Goal: Task Accomplishment & Management: Manage account settings

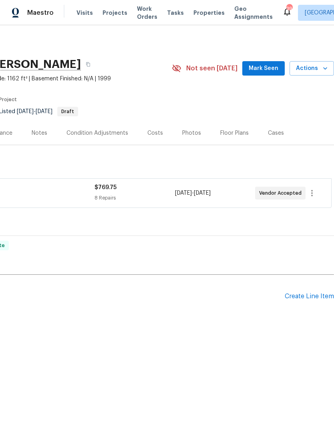
scroll to position [0, 118]
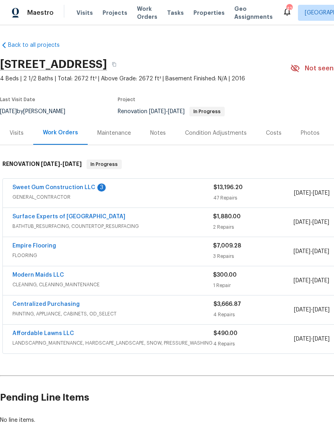
click at [44, 186] on link "Sweet Gum Construction LLC" at bounding box center [53, 188] width 83 height 6
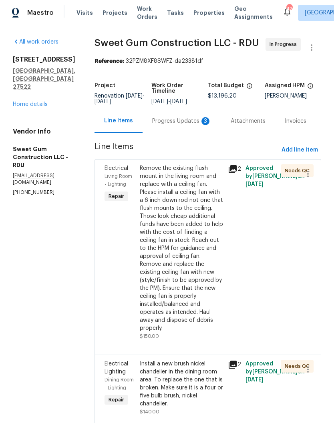
click at [177, 133] on div "Progress Updates 3" at bounding box center [181, 121] width 78 height 24
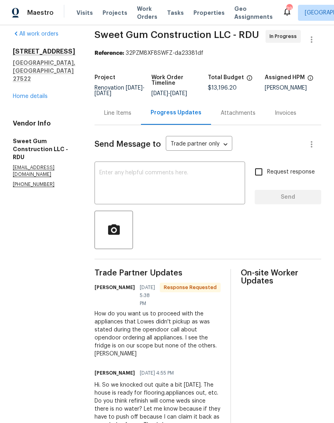
scroll to position [8, 0]
click at [213, 188] on textarea at bounding box center [169, 184] width 141 height 28
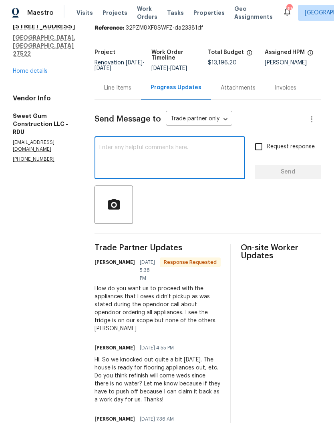
scroll to position [32, 0]
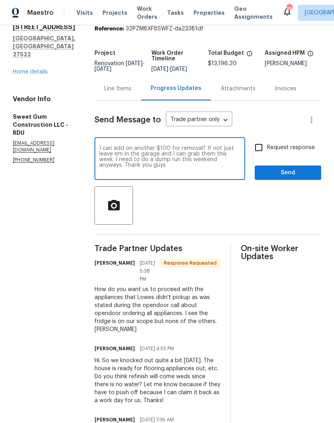
type textarea "I can add on another $100 for removal? If not just leave em in the garage and I…"
click at [264, 156] on input "Request response" at bounding box center [258, 147] width 17 height 17
checkbox input "true"
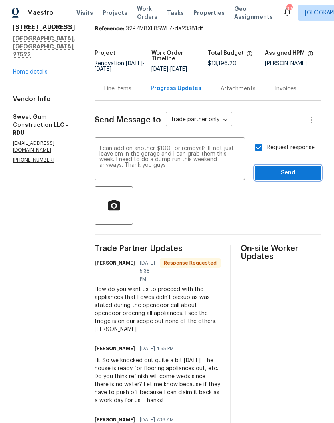
click at [279, 178] on span "Send" at bounding box center [288, 173] width 54 height 10
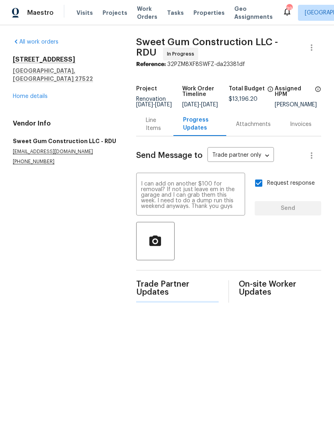
scroll to position [0, 0]
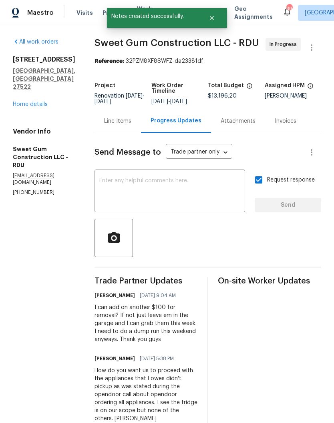
click at [197, 194] on textarea at bounding box center [169, 192] width 141 height 28
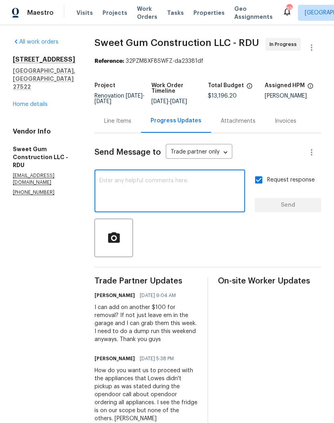
click at [216, 206] on textarea at bounding box center [169, 192] width 141 height 28
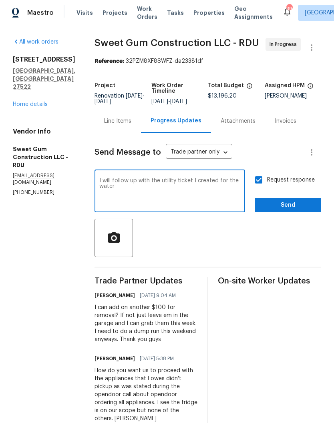
type textarea "I will follow up with the utility ticket I created for the water"
click at [286, 210] on span "Send" at bounding box center [288, 205] width 54 height 10
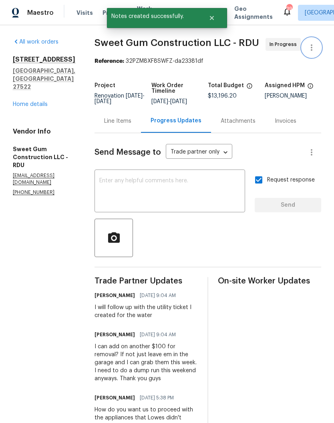
click at [313, 44] on icon "button" at bounding box center [311, 48] width 10 height 10
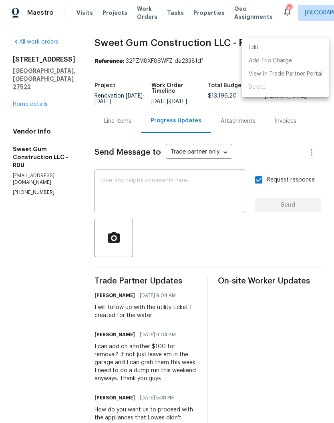
click at [35, 83] on div at bounding box center [167, 211] width 334 height 423
click at [35, 83] on div "Edit Add Trip Charge View In Trade Partner Portal Delete" at bounding box center [167, 211] width 334 height 423
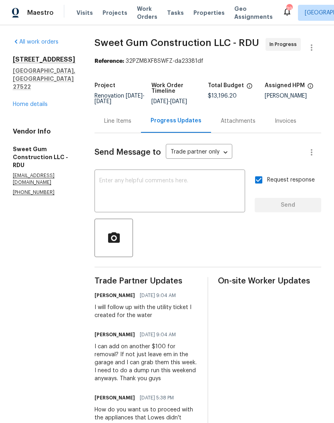
click at [32, 102] on link "Home details" at bounding box center [30, 105] width 35 height 6
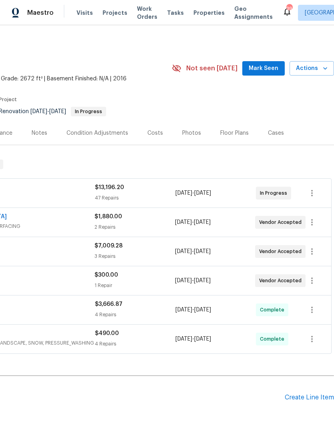
scroll to position [0, 118]
click at [323, 69] on icon "button" at bounding box center [325, 68] width 8 height 8
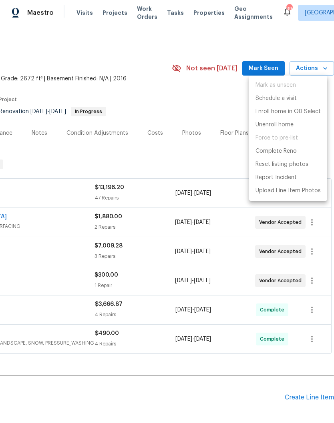
click at [178, 176] on div at bounding box center [167, 211] width 334 height 423
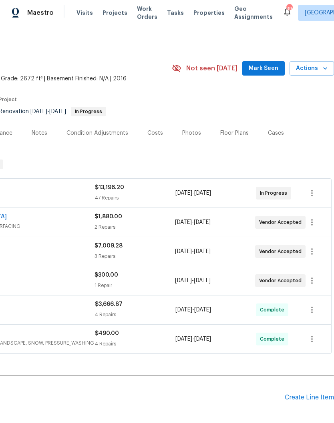
click at [32, 130] on div "Notes" at bounding box center [40, 133] width 16 height 8
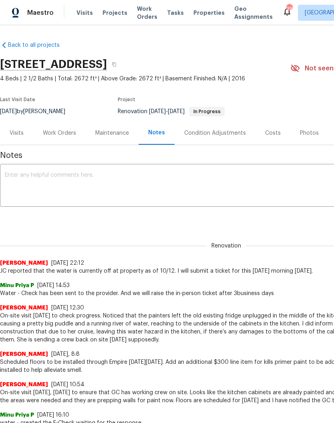
click at [59, 139] on div "Work Orders" at bounding box center [59, 133] width 52 height 24
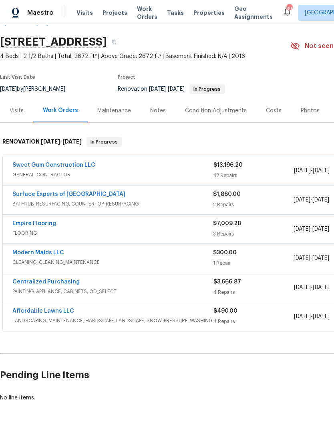
scroll to position [22, 0]
click at [35, 192] on link "Surface Experts of North Raleigh" at bounding box center [68, 195] width 113 height 6
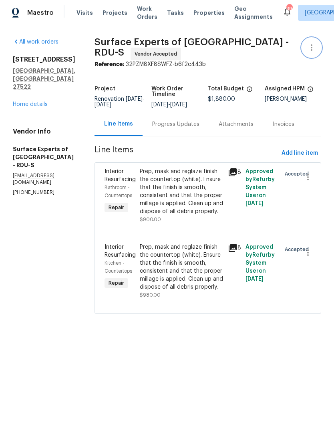
click at [317, 41] on button "button" at bounding box center [311, 47] width 19 height 19
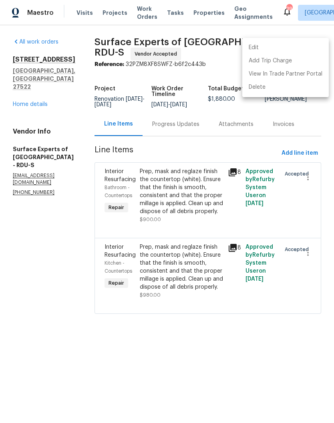
click at [43, 94] on div at bounding box center [167, 211] width 334 height 423
click at [42, 94] on div "Edit Add Trip Charge View In Trade Partner Portal Delete" at bounding box center [167, 211] width 334 height 423
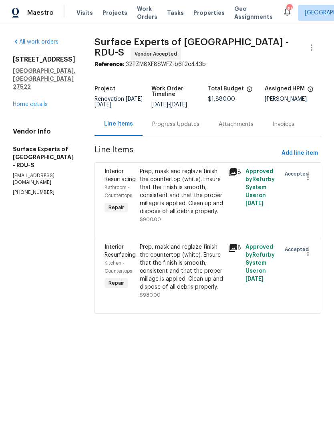
click at [36, 95] on div "All work orders 503 Wild Goose Ln Creedmoor, NC 27522 Home details Vendor Info …" at bounding box center [44, 117] width 62 height 158
click at [37, 102] on link "Home details" at bounding box center [30, 105] width 35 height 6
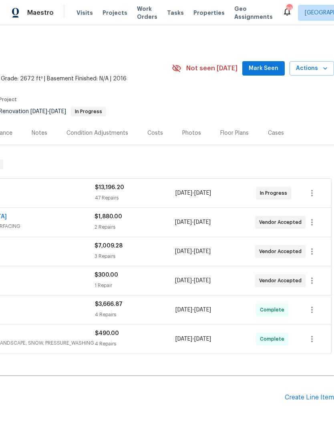
scroll to position [0, 118]
click at [320, 67] on span "Actions" at bounding box center [312, 69] width 32 height 10
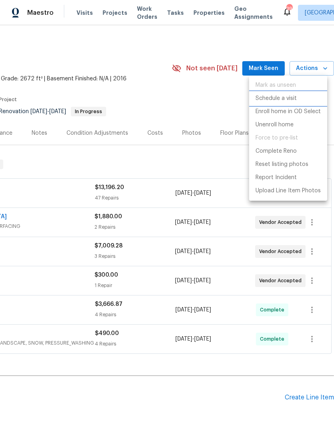
click at [280, 101] on p "Schedule a visit" at bounding box center [275, 98] width 41 height 8
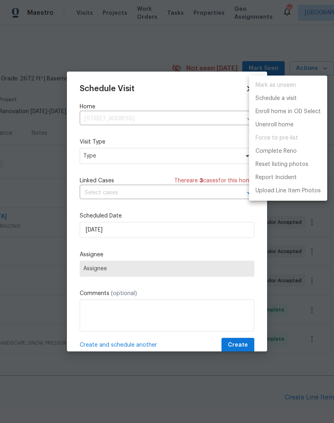
click at [142, 158] on div at bounding box center [167, 211] width 334 height 423
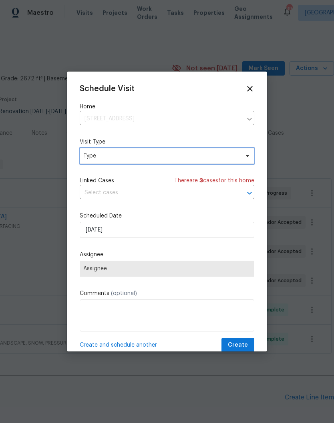
click at [160, 158] on span "Type" at bounding box center [161, 156] width 156 height 8
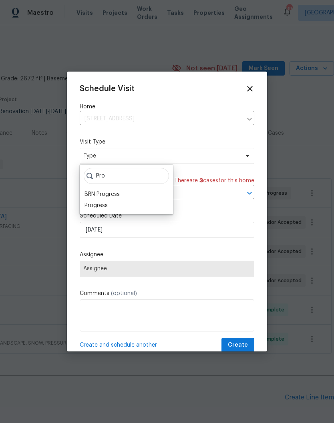
type input "Pro"
click at [104, 208] on div "Progress" at bounding box center [95, 206] width 23 height 8
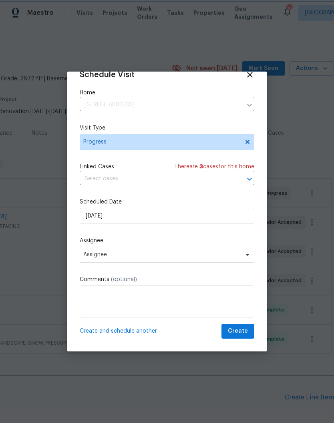
scroll to position [16, 0]
click at [180, 217] on input "10/14/2025" at bounding box center [167, 216] width 174 height 16
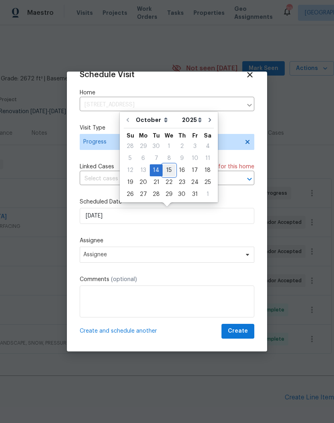
click at [167, 169] on div "15" at bounding box center [168, 170] width 13 height 11
type input "10/15/2025"
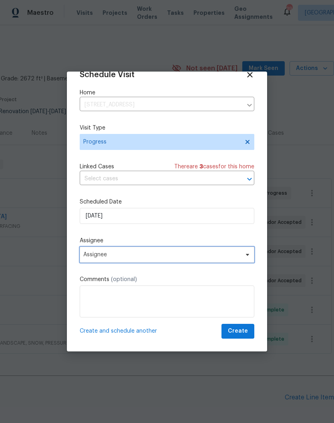
click at [215, 252] on span "Assignee" at bounding box center [161, 255] width 157 height 6
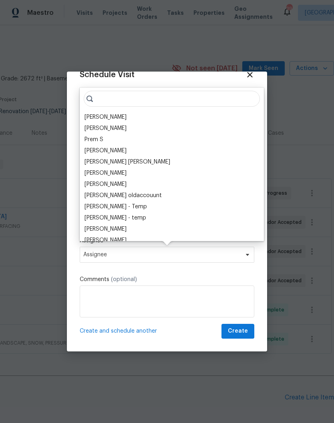
click at [114, 116] on div "[PERSON_NAME]" at bounding box center [105, 117] width 42 height 8
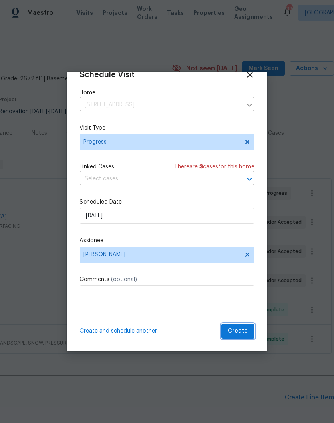
click at [243, 332] on span "Create" at bounding box center [238, 331] width 20 height 10
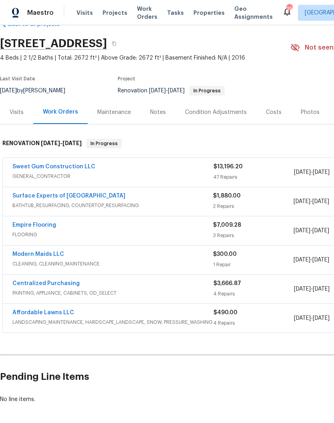
scroll to position [22, 0]
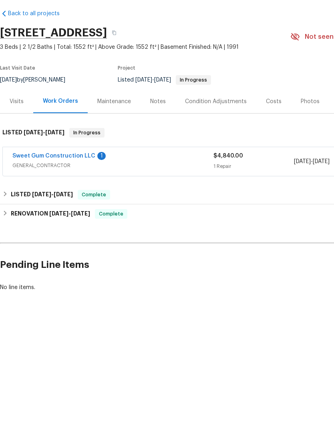
click at [38, 185] on link "Sweet Gum Construction LLC" at bounding box center [53, 188] width 83 height 6
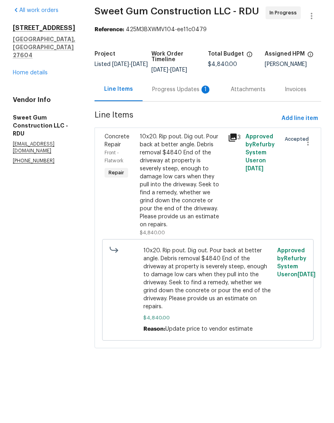
click at [185, 117] on div "Progress Updates 1" at bounding box center [181, 121] width 59 height 8
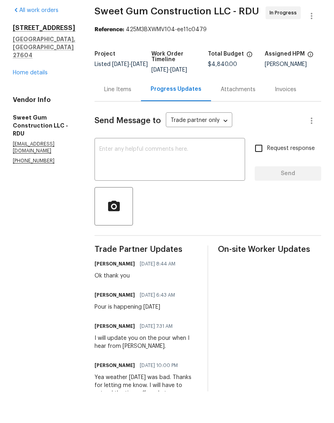
scroll to position [32, 0]
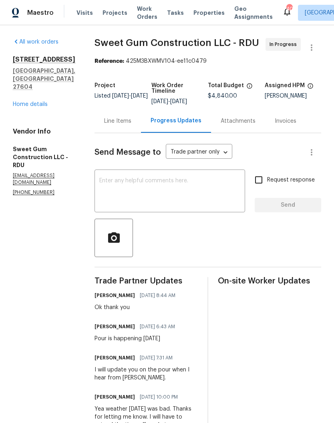
click at [26, 102] on link "Home details" at bounding box center [30, 105] width 35 height 6
